Goal: Transaction & Acquisition: Purchase product/service

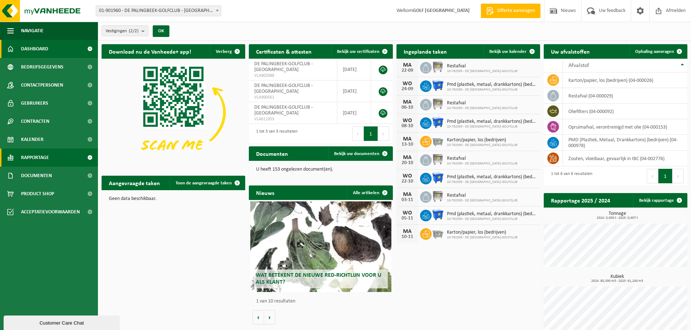
click at [30, 155] on span "Rapportage" at bounding box center [35, 158] width 28 height 18
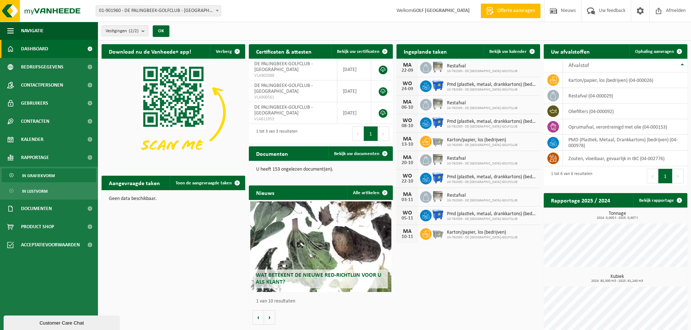
click at [37, 173] on span "In grafiekvorm" at bounding box center [38, 176] width 33 height 14
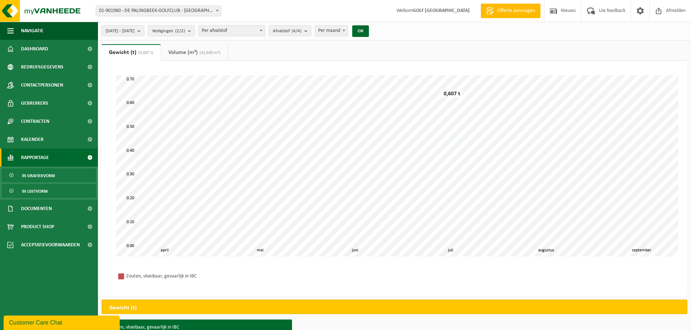
click at [43, 188] on span "In lijstvorm" at bounding box center [34, 192] width 25 height 14
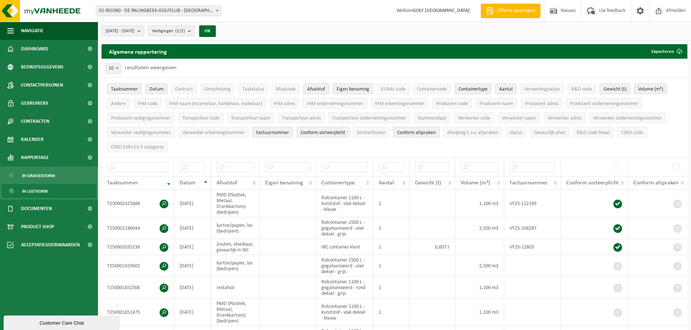
click at [40, 190] on span "In lijstvorm" at bounding box center [34, 192] width 25 height 14
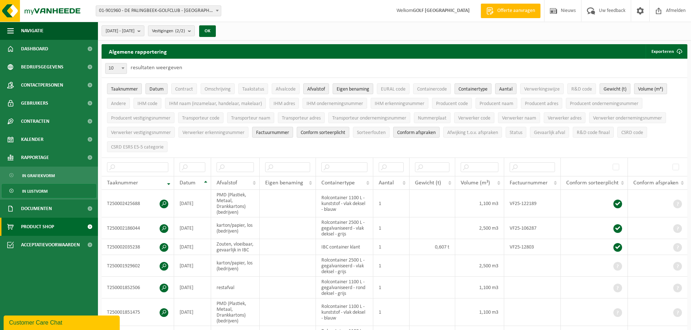
click at [48, 228] on span "Product Shop" at bounding box center [37, 227] width 33 height 18
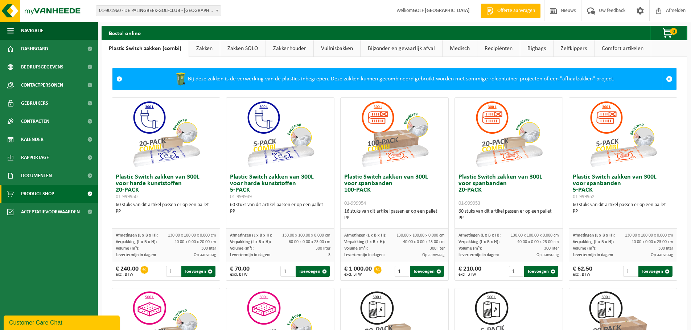
click at [284, 50] on link "Zakkenhouder" at bounding box center [289, 48] width 47 height 17
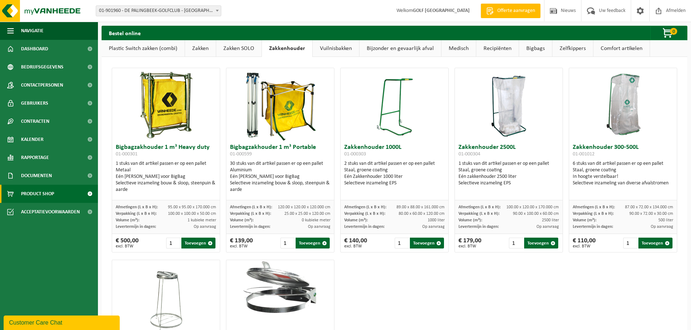
click at [322, 44] on link "Vuilnisbakken" at bounding box center [335, 48] width 46 height 17
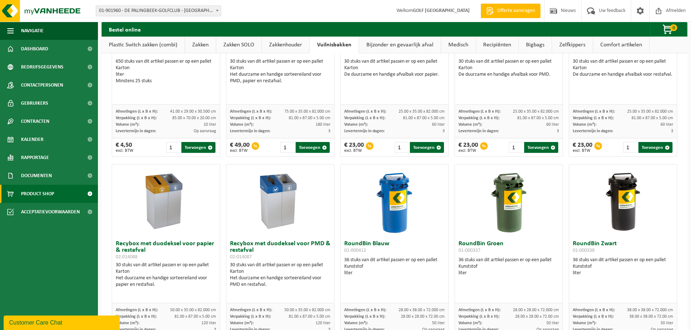
scroll to position [107, 0]
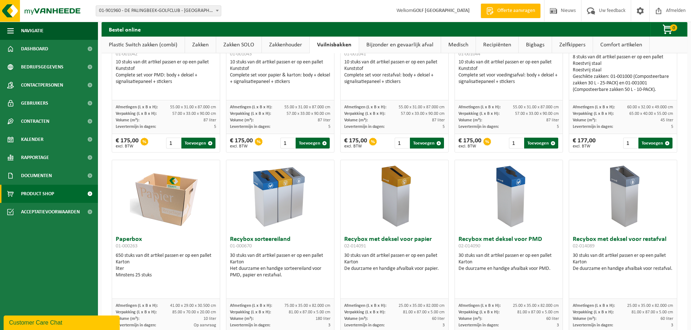
click at [386, 43] on link "Bijzonder en gevaarlijk afval" at bounding box center [400, 45] width 82 height 17
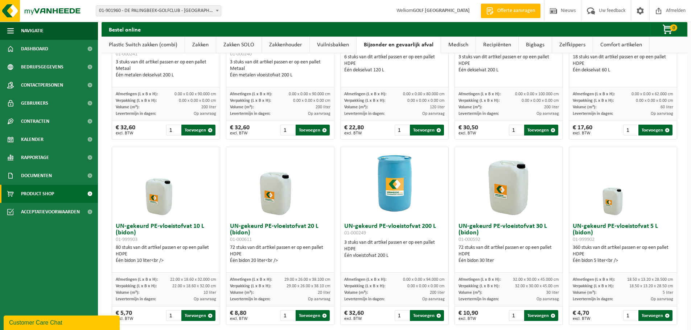
click at [460, 52] on link "Medisch" at bounding box center [458, 45] width 34 height 17
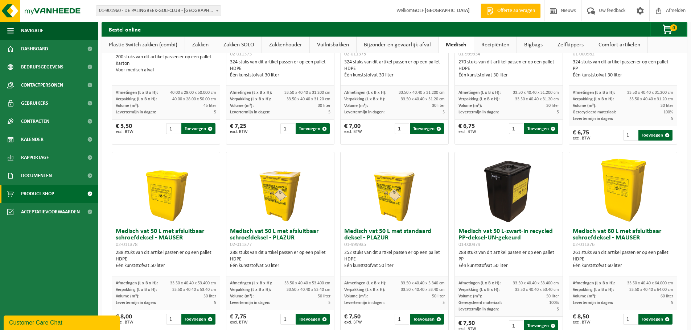
click at [484, 43] on link "Recipiënten" at bounding box center [495, 45] width 42 height 17
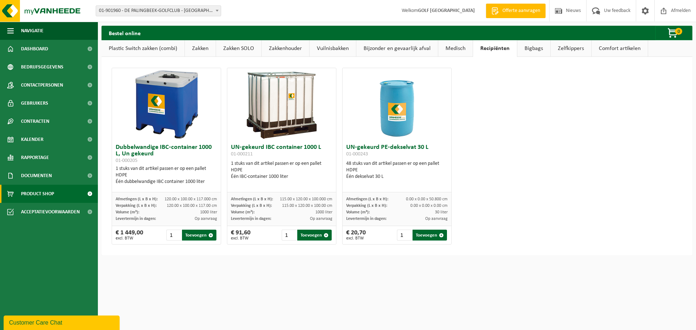
click at [526, 49] on link "Bigbags" at bounding box center [533, 48] width 33 height 17
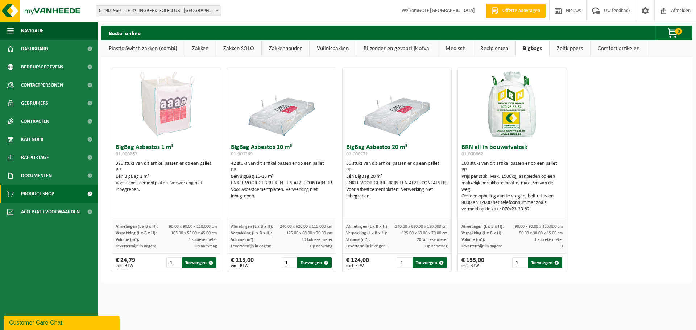
click at [551, 50] on link "Zelfkippers" at bounding box center [570, 48] width 41 height 17
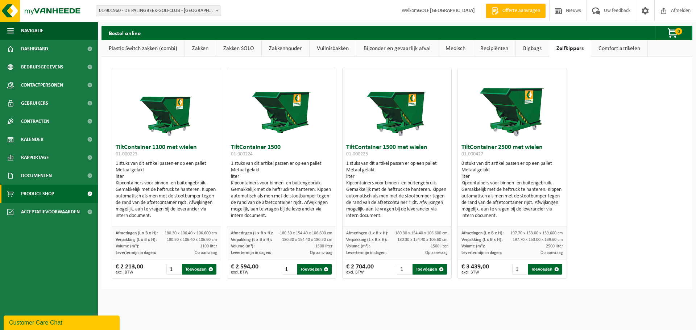
click at [610, 53] on link "Comfort artikelen" at bounding box center [619, 48] width 56 height 17
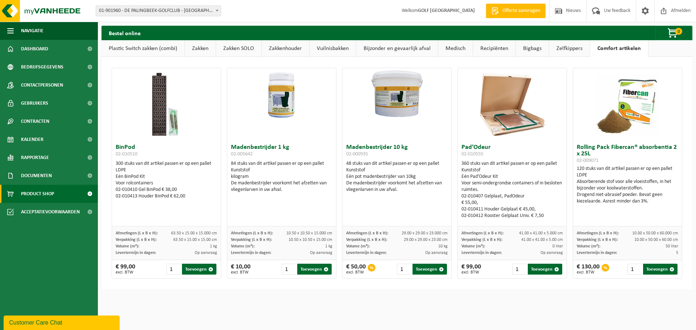
click at [145, 49] on link "Plastic Switch zakken (combi)" at bounding box center [142, 48] width 83 height 17
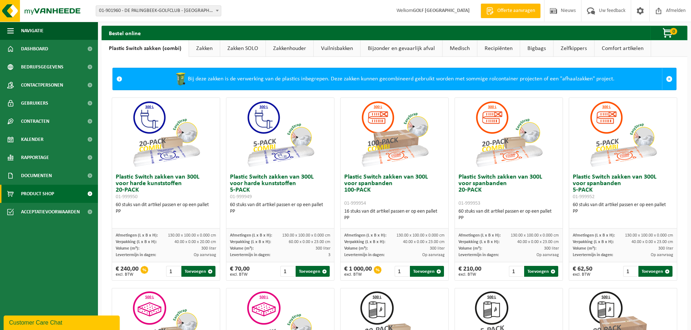
click at [204, 50] on link "Zakken" at bounding box center [204, 48] width 31 height 17
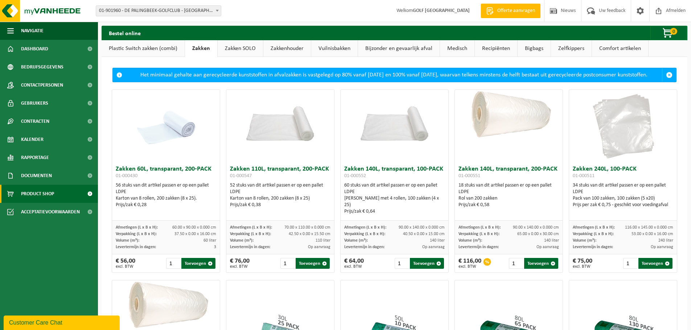
click at [239, 53] on link "Zakken SOLO" at bounding box center [239, 48] width 45 height 17
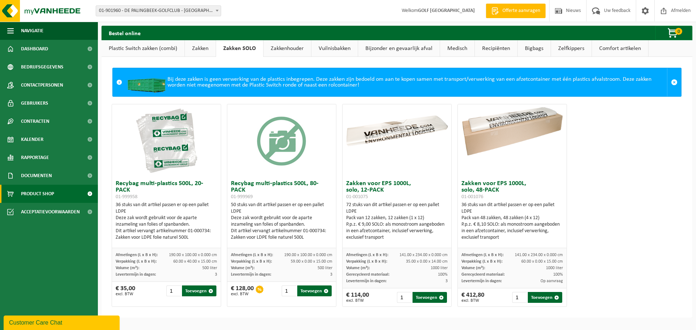
click at [281, 43] on link "Zakkenhouder" at bounding box center [287, 48] width 47 height 17
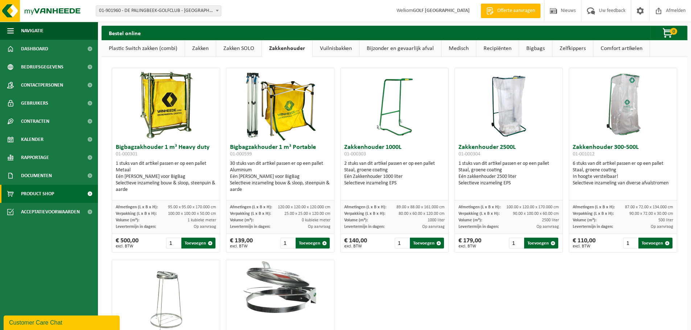
click at [602, 149] on h3 "Zakkenhouder 300-500L 01-001012" at bounding box center [622, 151] width 100 height 14
click at [619, 121] on img at bounding box center [623, 104] width 72 height 72
click at [63, 47] on link "Dashboard" at bounding box center [49, 49] width 98 height 18
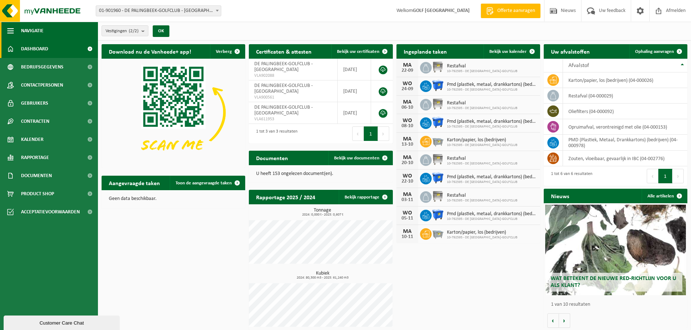
click at [11, 29] on span "button" at bounding box center [10, 31] width 7 height 18
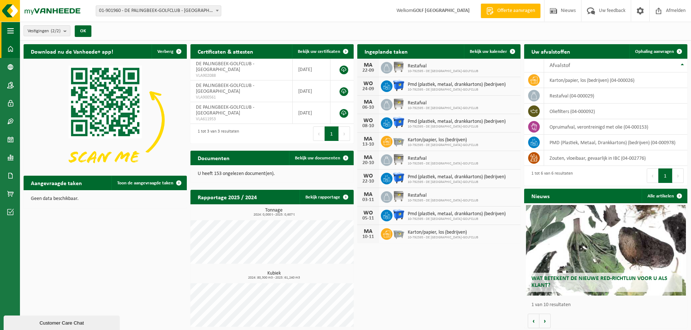
click at [11, 29] on span "button" at bounding box center [10, 31] width 7 height 18
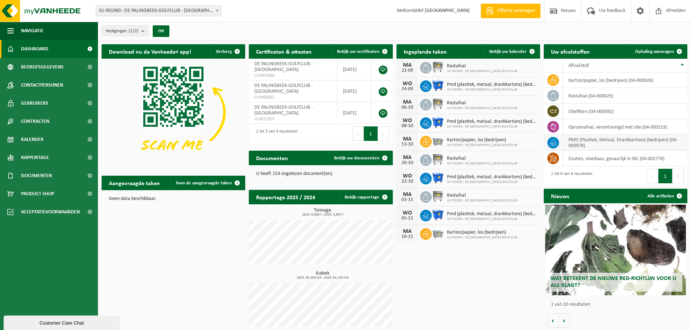
click at [584, 138] on td "PMD (Plastiek, Metaal, Drankkartons) (bedrijven) (04-000978)" at bounding box center [625, 143] width 124 height 16
click at [572, 144] on td "PMD (Plastiek, Metaal, Drankkartons) (bedrijven) (04-000978)" at bounding box center [625, 143] width 124 height 16
click at [569, 11] on span "Nieuws" at bounding box center [568, 10] width 18 height 21
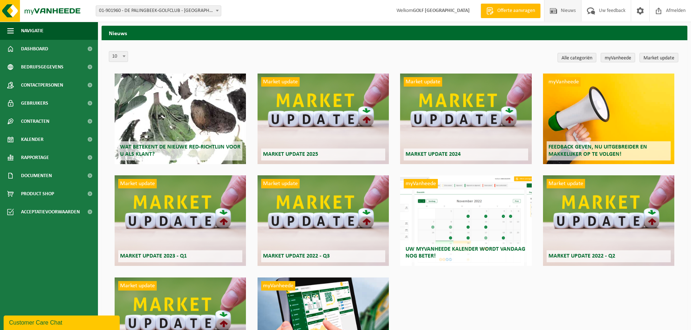
click at [166, 97] on div "Wat betekent de nieuwe RED-richtlijn voor u als klant?" at bounding box center [180, 119] width 131 height 91
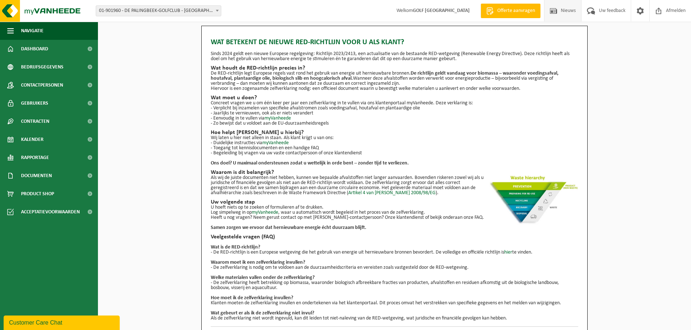
click at [567, 9] on span "Nieuws" at bounding box center [568, 10] width 18 height 21
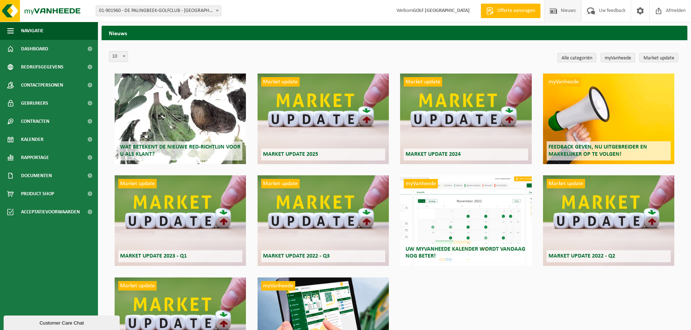
click at [331, 112] on div "Market update Market update 2025" at bounding box center [322, 119] width 131 height 91
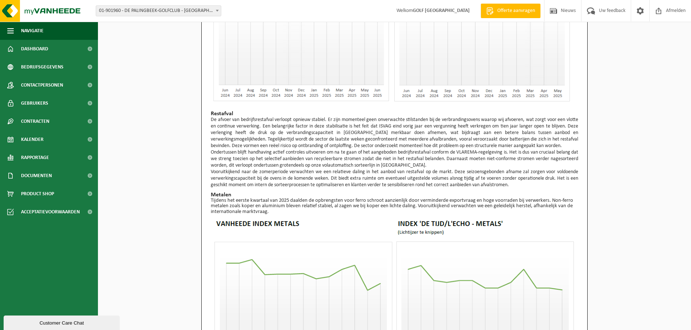
scroll to position [482, 0]
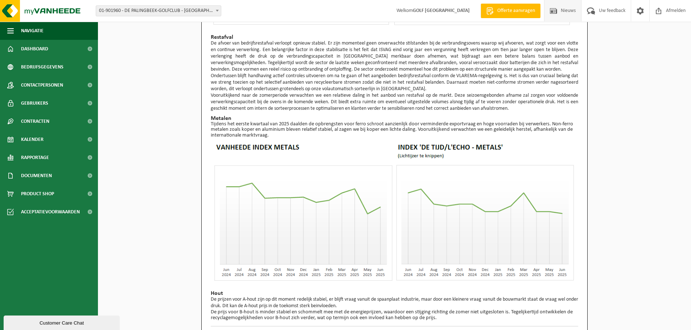
click at [563, 4] on span "Nieuws" at bounding box center [568, 10] width 18 height 21
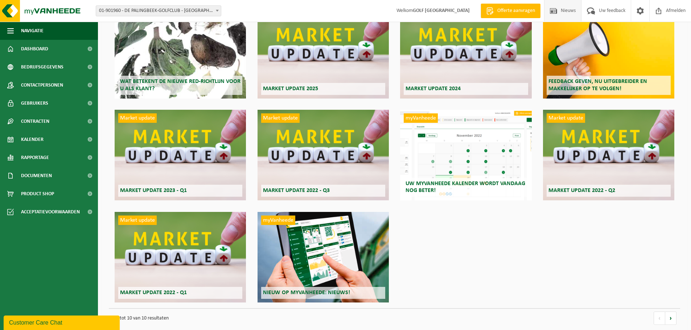
scroll to position [75, 0]
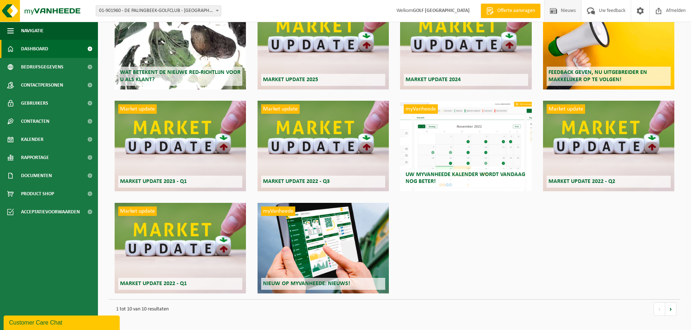
click at [44, 48] on span "Dashboard" at bounding box center [34, 49] width 27 height 18
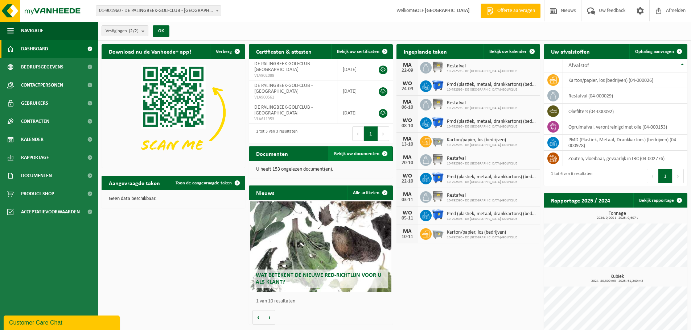
click at [352, 154] on span "Bekijk uw documenten" at bounding box center [356, 154] width 45 height 5
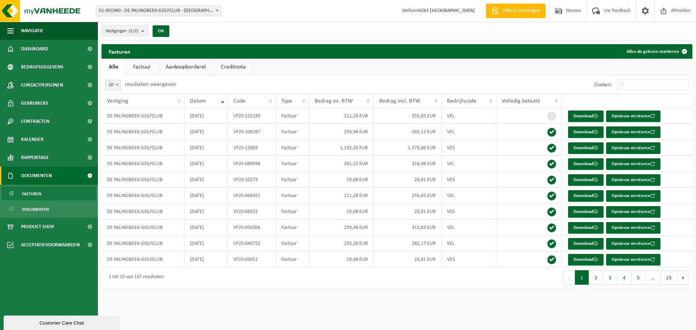
click at [130, 59] on link "Factuur" at bounding box center [142, 67] width 32 height 17
click at [170, 65] on link "Aankoopborderel" at bounding box center [186, 67] width 55 height 17
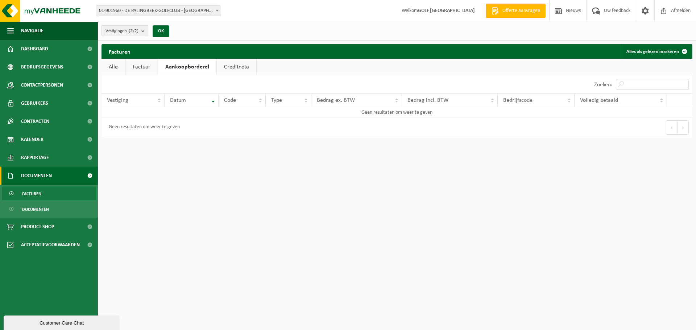
click at [225, 68] on link "Creditnota" at bounding box center [237, 67] width 40 height 17
click at [41, 193] on link "Facturen" at bounding box center [49, 194] width 94 height 14
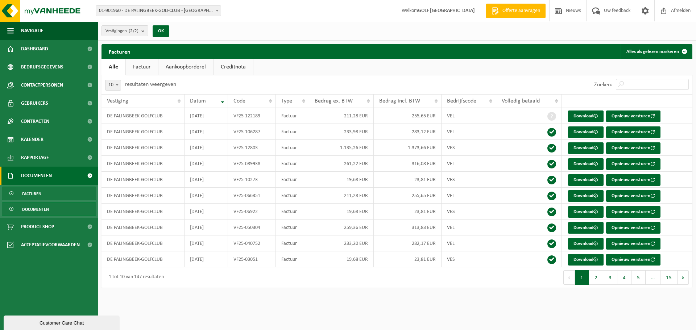
click at [44, 205] on span "Documenten" at bounding box center [35, 210] width 27 height 14
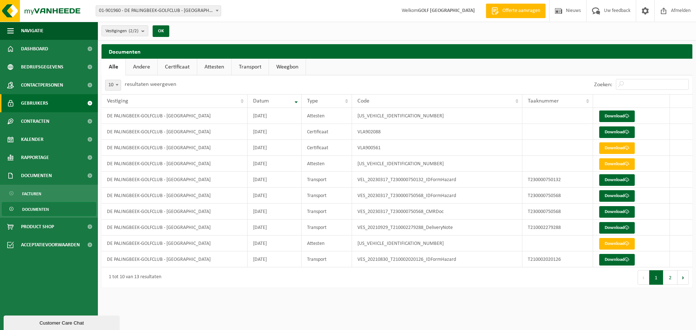
click at [37, 95] on span "Gebruikers" at bounding box center [34, 103] width 27 height 18
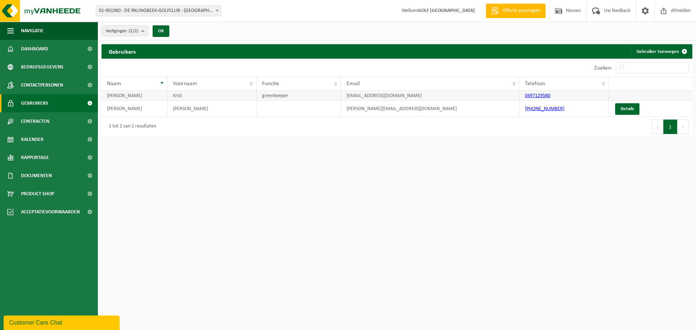
click at [177, 96] on td "Krist" at bounding box center [211, 96] width 89 height 10
click at [179, 95] on td "Krist" at bounding box center [211, 96] width 89 height 10
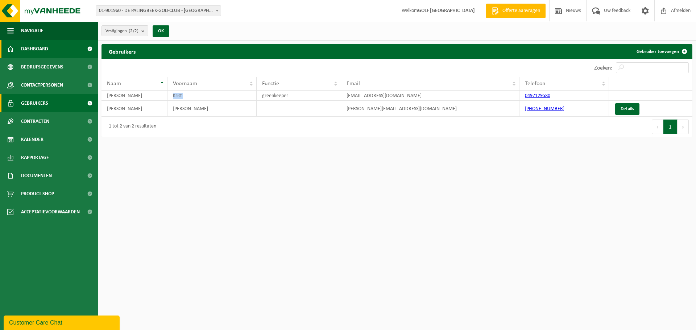
click at [49, 51] on link "Dashboard" at bounding box center [49, 49] width 98 height 18
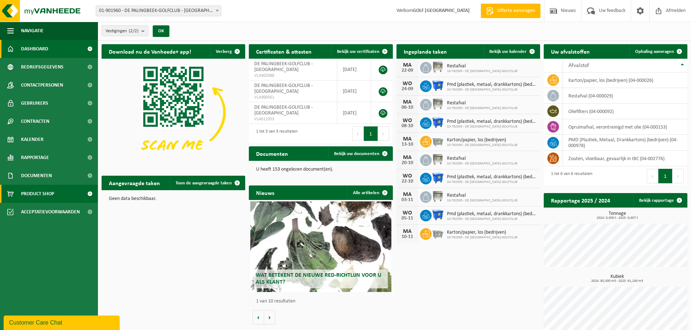
click at [60, 197] on link "Product Shop" at bounding box center [49, 194] width 98 height 18
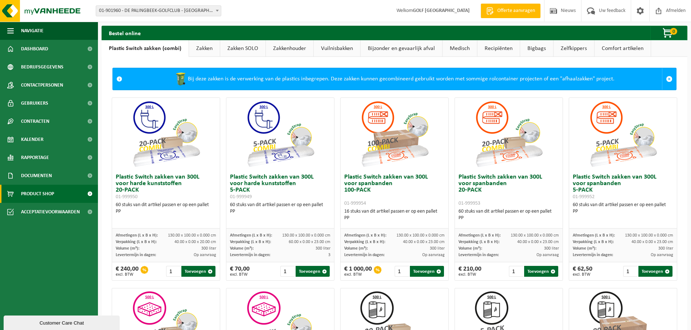
click at [298, 50] on link "Zakkenhouder" at bounding box center [289, 48] width 47 height 17
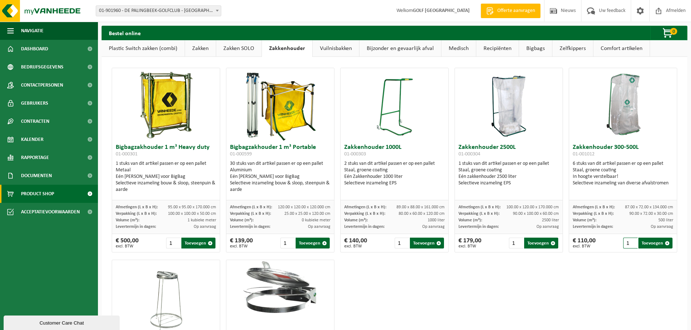
drag, startPoint x: 628, startPoint y: 245, endPoint x: 601, endPoint y: 243, distance: 26.5
click at [623, 243] on input "1" at bounding box center [630, 243] width 15 height 11
click at [628, 242] on input "2" at bounding box center [630, 243] width 15 height 11
click at [628, 241] on input "3" at bounding box center [630, 243] width 15 height 11
click at [641, 245] on button "Toevoegen" at bounding box center [655, 243] width 34 height 11
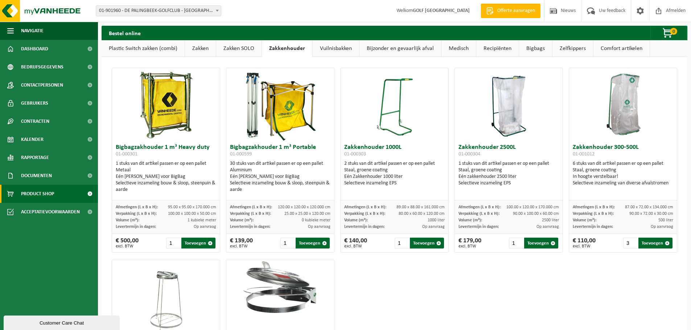
type input "1"
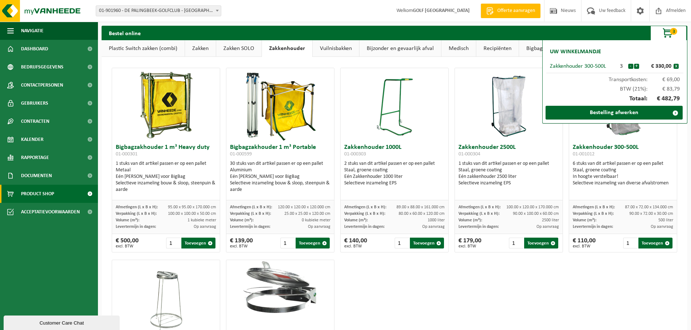
click at [600, 266] on div "Bigbagzakhouder 1 m³ Heavy duty 01-000301 1 stuks van dit artikel passen er op …" at bounding box center [394, 256] width 571 height 384
click at [251, 49] on link "Zakken SOLO" at bounding box center [238, 48] width 45 height 17
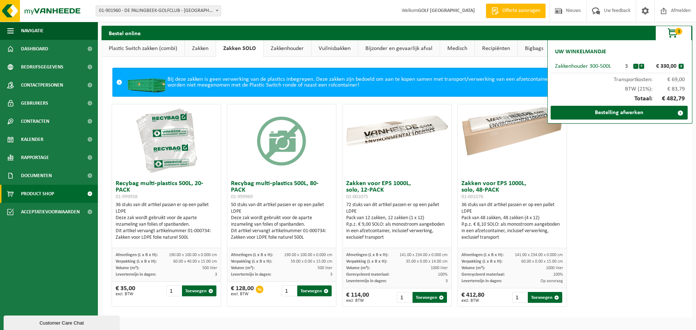
click at [214, 48] on link "Zakken" at bounding box center [200, 48] width 31 height 17
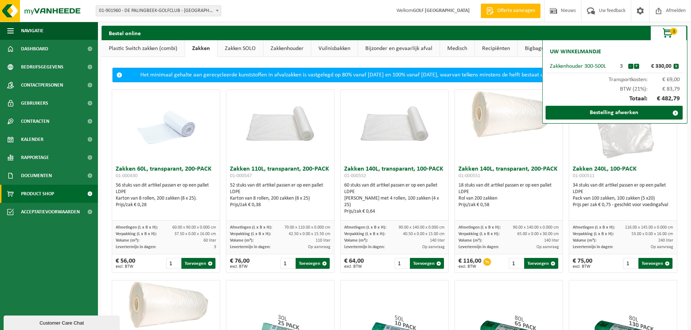
click at [164, 47] on link "Plastic Switch zakken (combi)" at bounding box center [142, 48] width 83 height 17
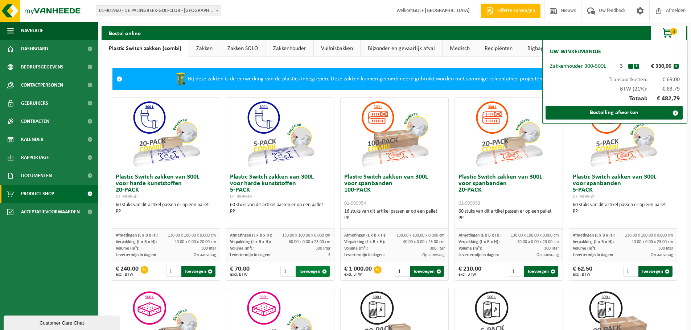
click at [308, 271] on button "Toevoegen" at bounding box center [312, 271] width 34 height 11
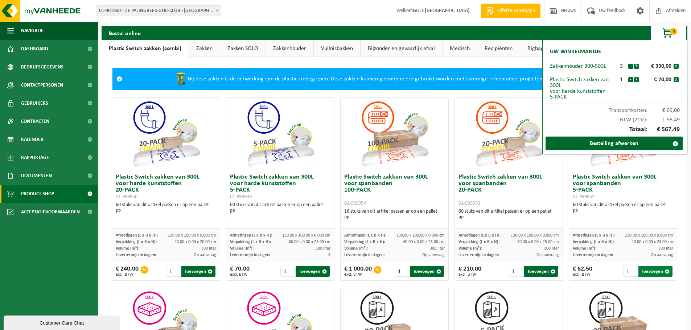
click at [650, 272] on button "Toevoegen" at bounding box center [655, 271] width 34 height 11
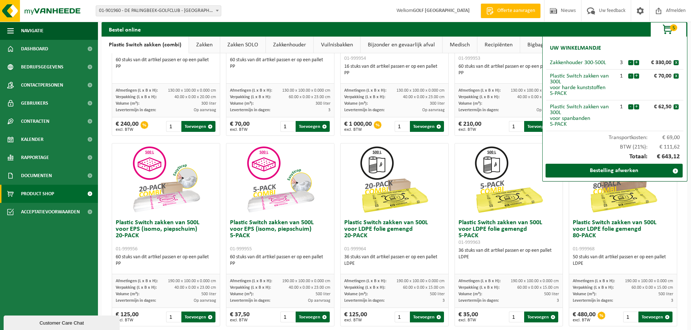
scroll to position [181, 0]
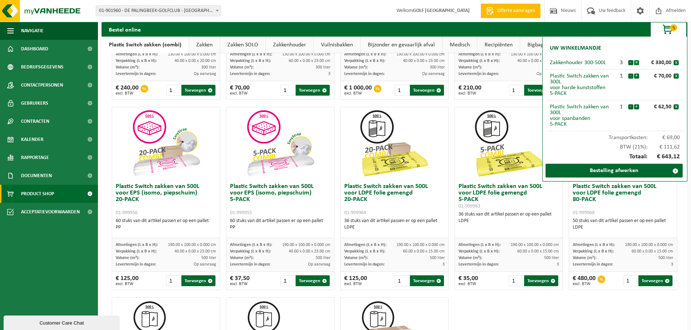
click at [636, 61] on button "+" at bounding box center [636, 62] width 5 height 5
click at [311, 280] on button "Toevoegen" at bounding box center [312, 280] width 34 height 11
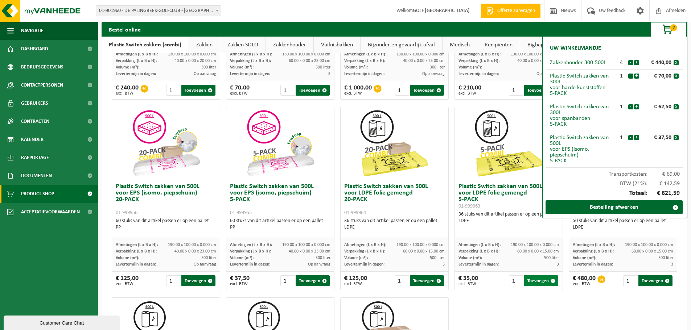
click at [534, 283] on button "Toevoegen" at bounding box center [541, 280] width 34 height 11
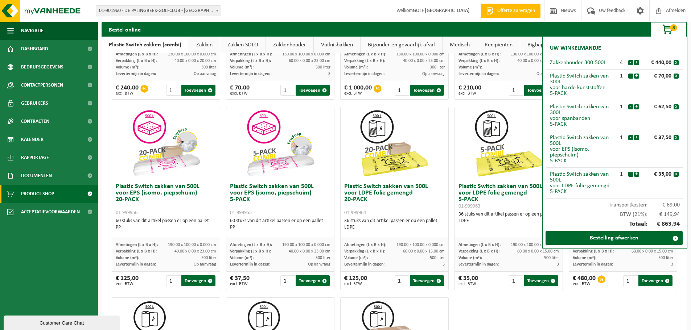
click at [564, 316] on div "Plastic Switch zakken van 300L voor harde kunststoffen 20-PACK 01-999950 60 stu…" at bounding box center [394, 199] width 571 height 572
click at [583, 32] on div "Bestel online 8 Uw winkelmandje Zakkenhouder 300-500L 4 - + € 440,00 x Plastic …" at bounding box center [393, 29] width 585 height 14
click at [625, 313] on div "Plastic Switch zakken van 300L voor harde kunststoffen 20-PACK 01-999950 60 stu…" at bounding box center [394, 199] width 571 height 572
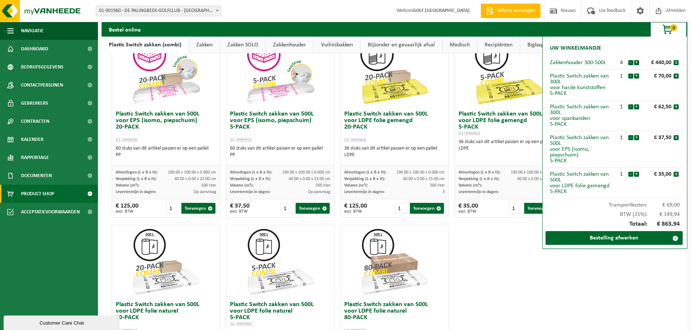
scroll to position [290, 0]
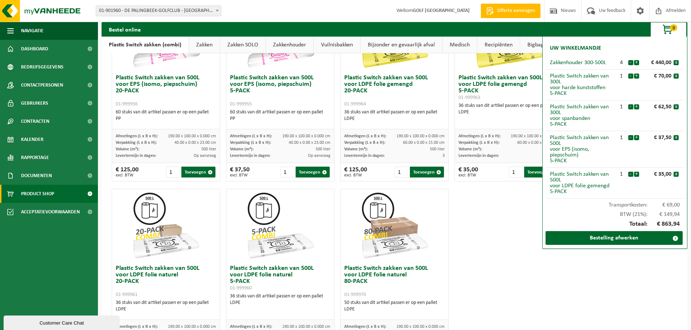
click at [666, 29] on span "button" at bounding box center [668, 29] width 36 height 14
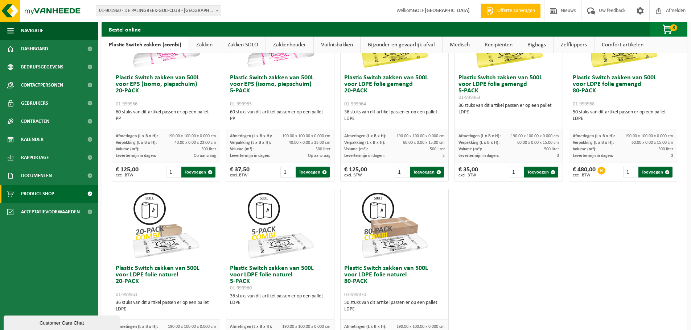
click at [670, 26] on span "8" at bounding box center [673, 27] width 7 height 7
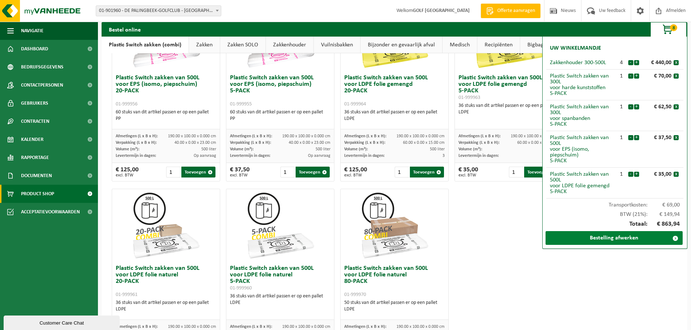
click at [631, 235] on link "Bestelling afwerken" at bounding box center [613, 238] width 137 height 14
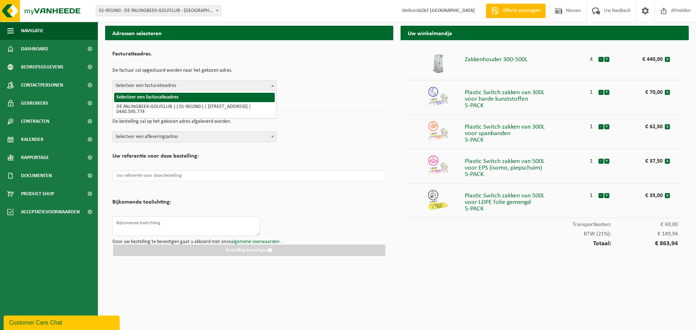
click at [212, 85] on span "Selecteer een facturatieadres" at bounding box center [194, 86] width 163 height 10
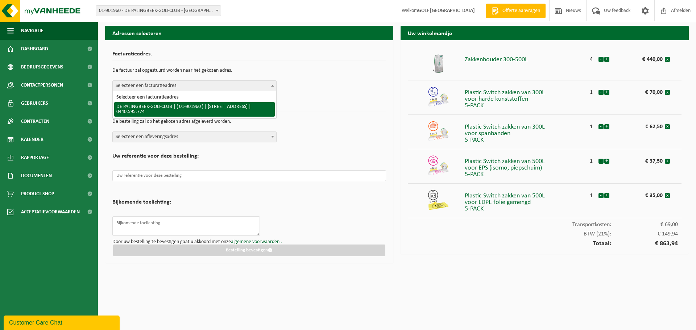
select select "20163"
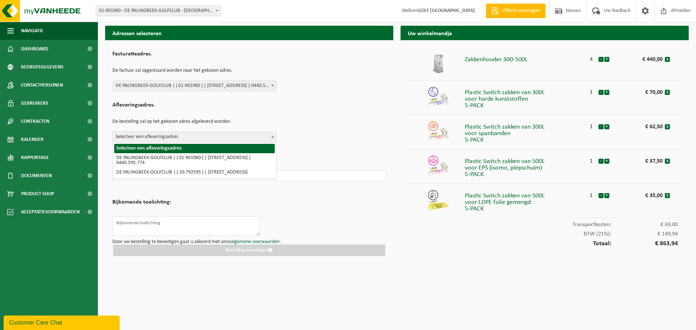
click at [208, 138] on span "Selecteer een afleveringsadres" at bounding box center [194, 137] width 163 height 10
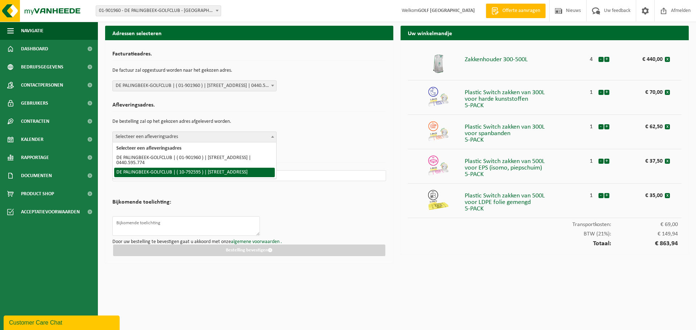
select select "30573"
